Goal: Task Accomplishment & Management: Manage account settings

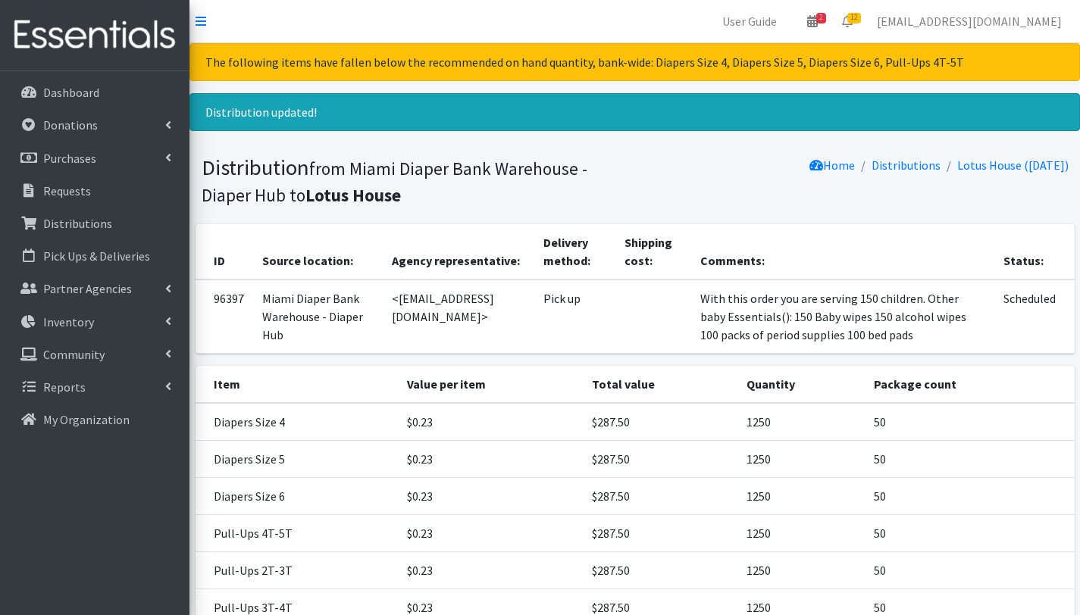
scroll to position [164, 0]
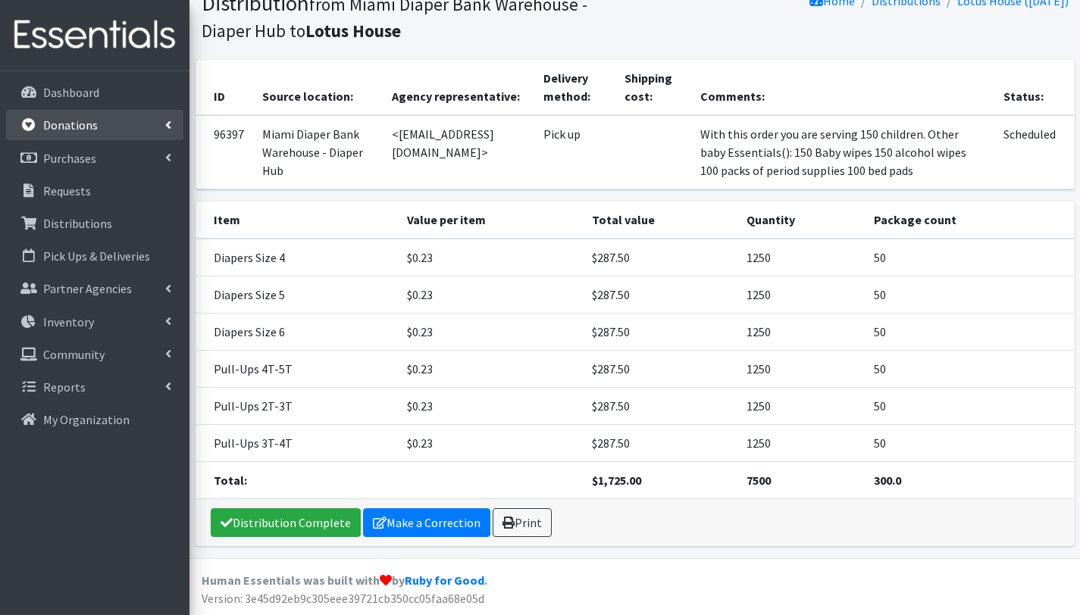
click at [102, 132] on link "Donations" at bounding box center [94, 125] width 177 height 30
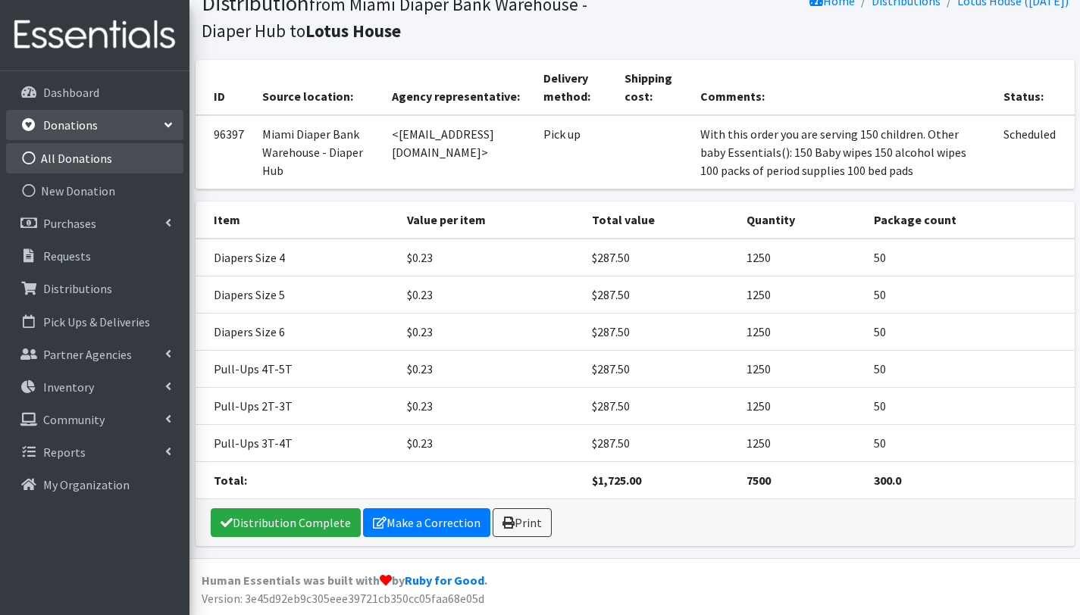
click at [99, 155] on link "All Donations" at bounding box center [94, 158] width 177 height 30
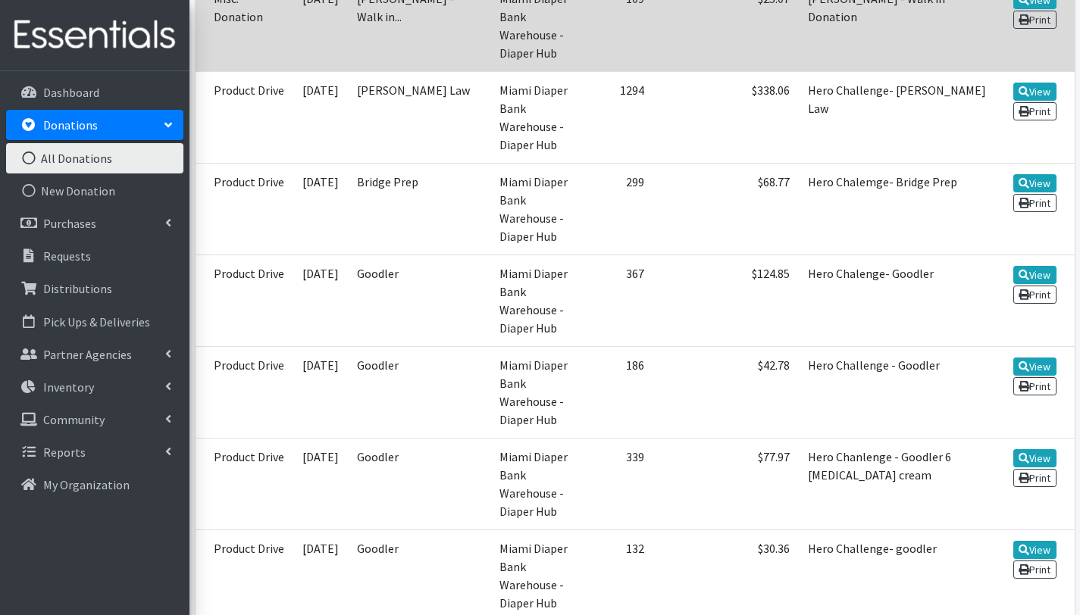
scroll to position [583, 0]
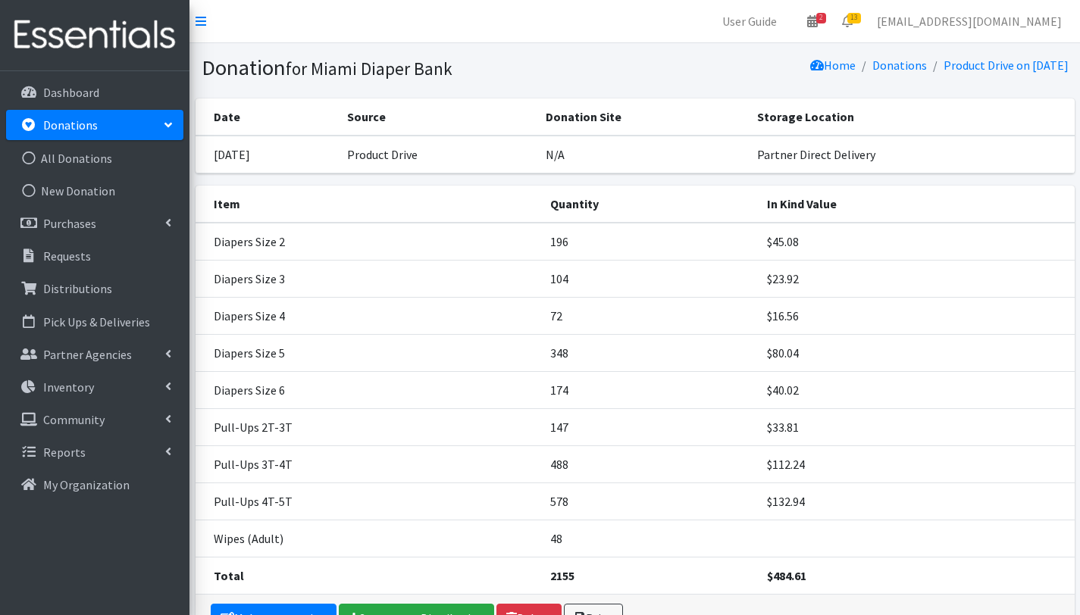
scroll to position [117, 0]
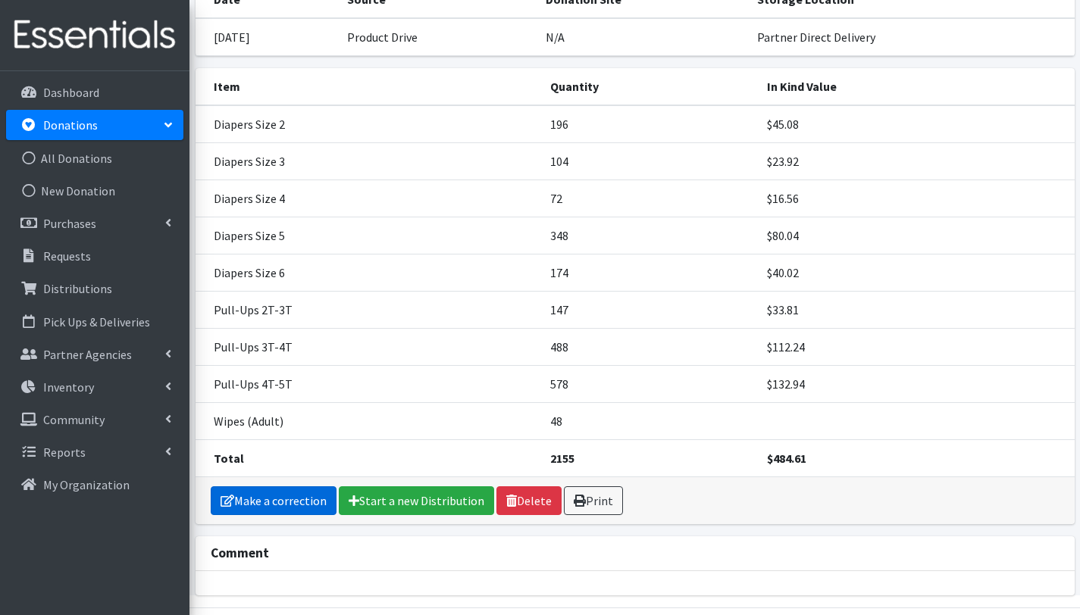
click at [274, 495] on link "Make a correction" at bounding box center [274, 501] width 126 height 29
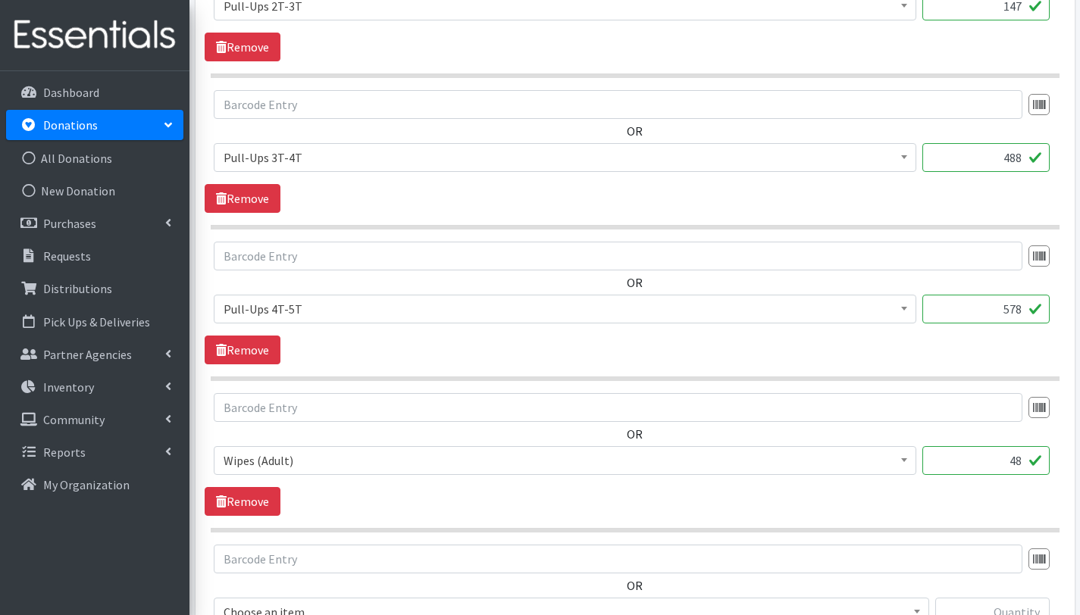
scroll to position [1384, 0]
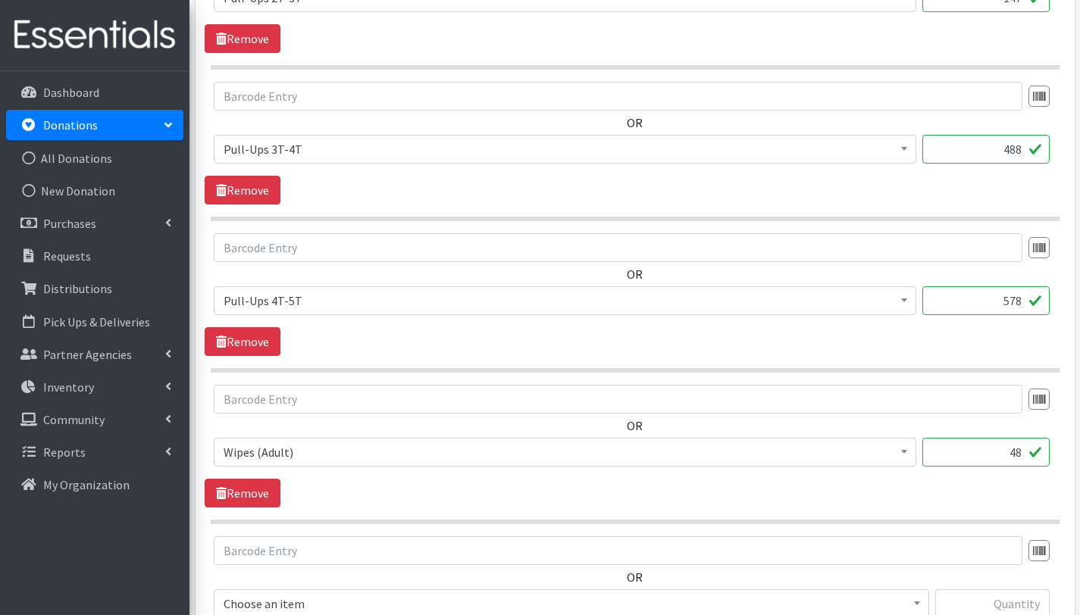
click at [296, 456] on span "Wipes (Adult)" at bounding box center [565, 452] width 683 height 21
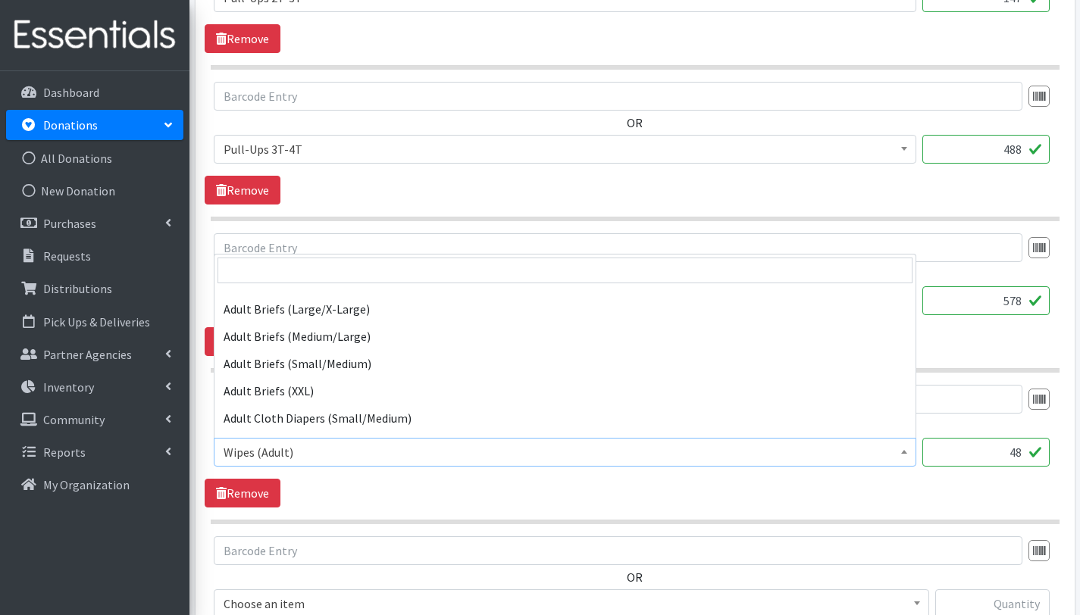
scroll to position [1085, 0]
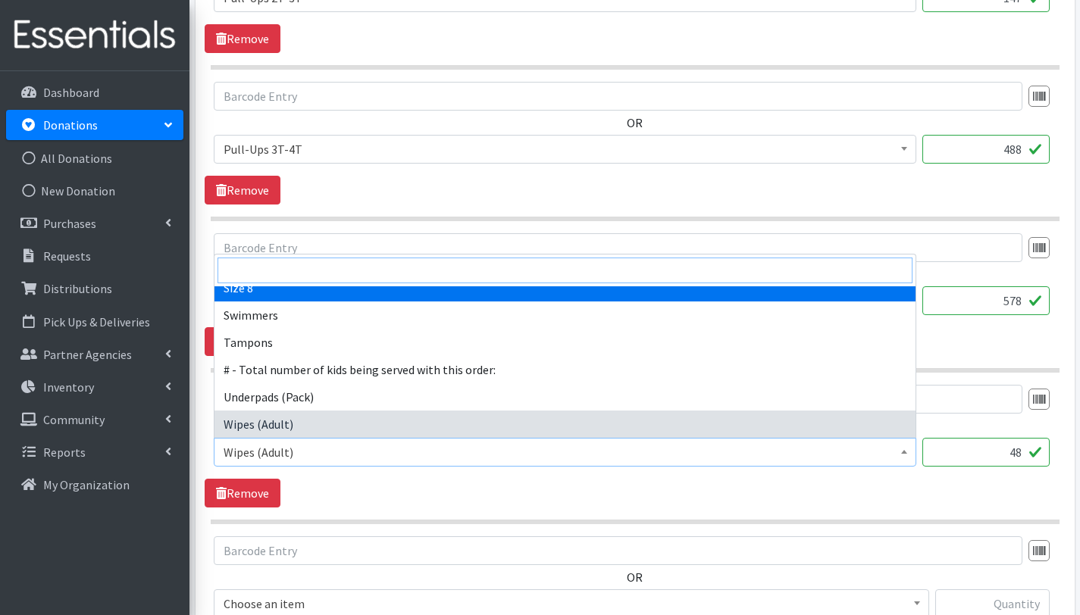
click at [367, 266] on input "search" at bounding box center [564, 271] width 695 height 26
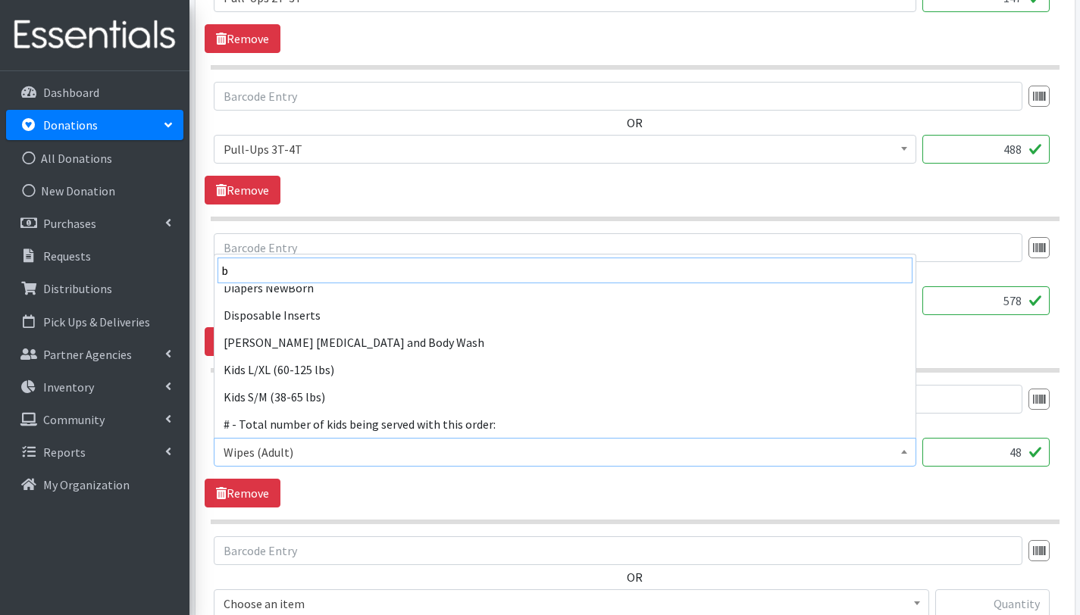
scroll to position [0, 0]
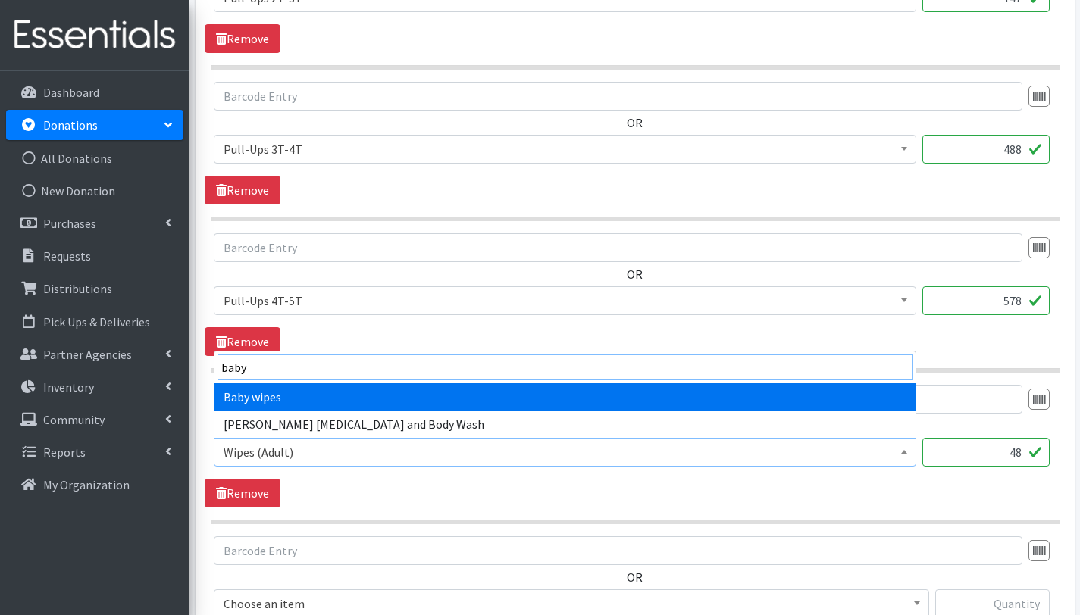
type input "baby"
select select "2649"
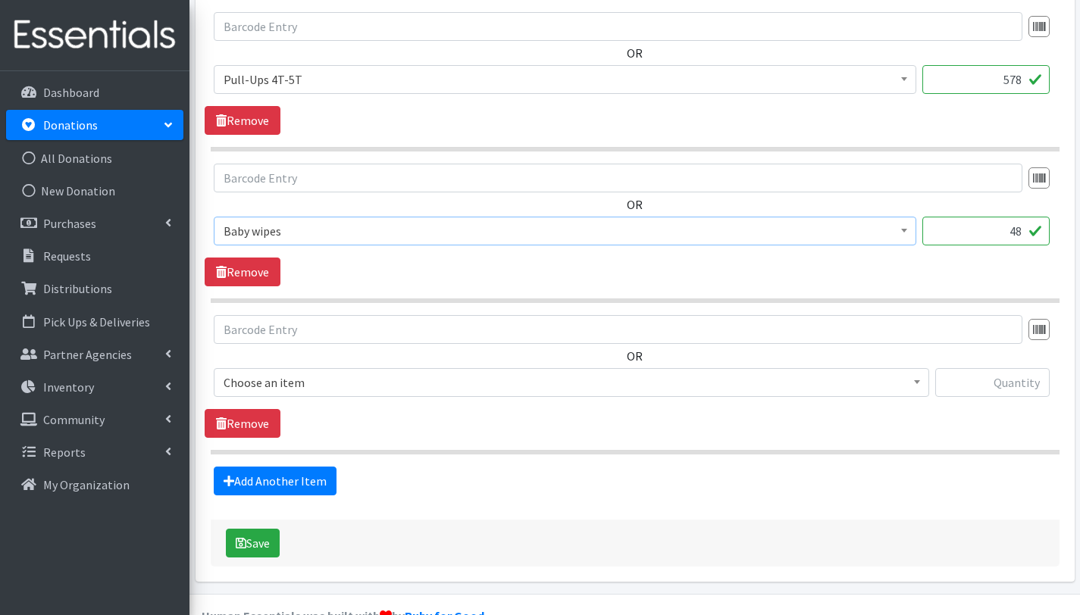
scroll to position [1622, 0]
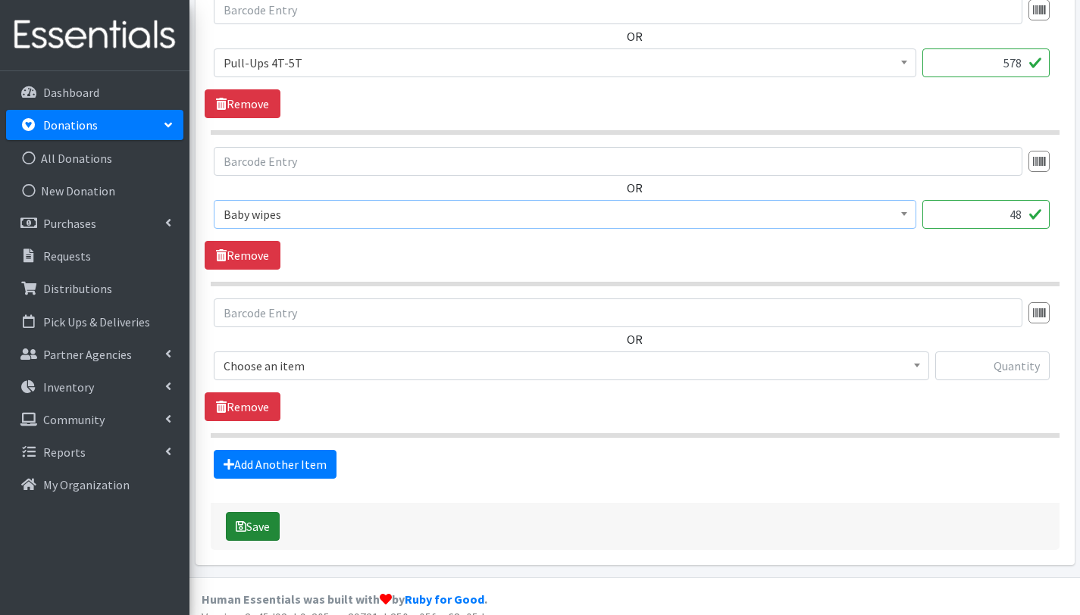
click at [259, 523] on button "Save" at bounding box center [253, 526] width 54 height 29
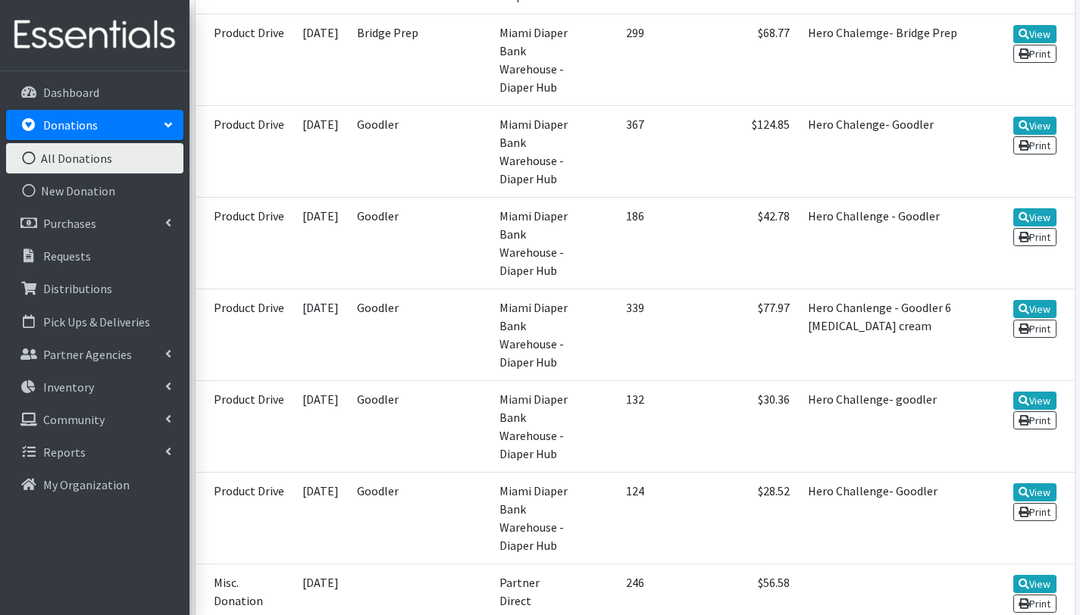
scroll to position [756, 0]
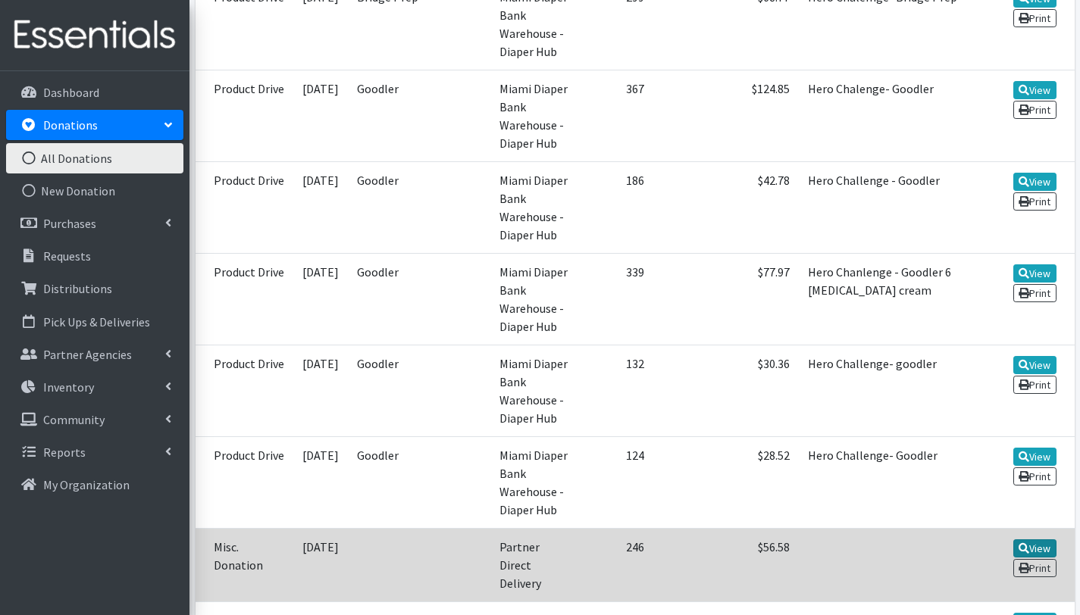
click at [1032, 540] on link "View" at bounding box center [1034, 549] width 43 height 18
